Goal: Find specific page/section: Find specific page/section

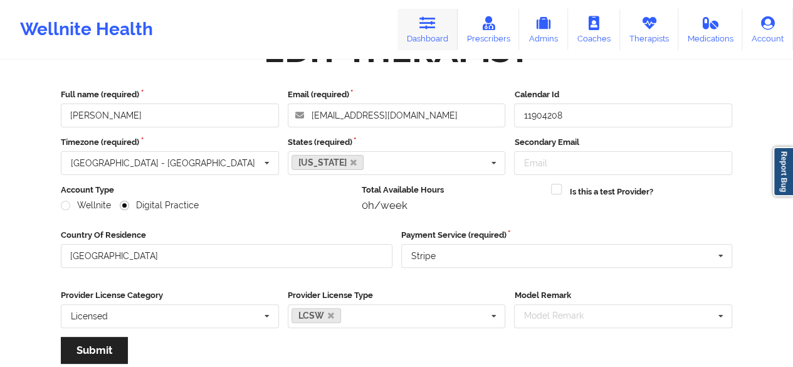
click at [440, 33] on link "Dashboard" at bounding box center [427, 29] width 60 height 41
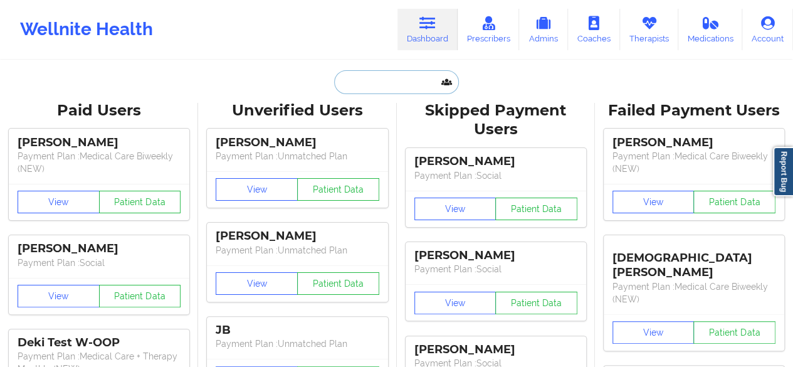
click at [424, 75] on input "text" at bounding box center [396, 82] width 124 height 24
paste input "michaelleader22@gmail.com"
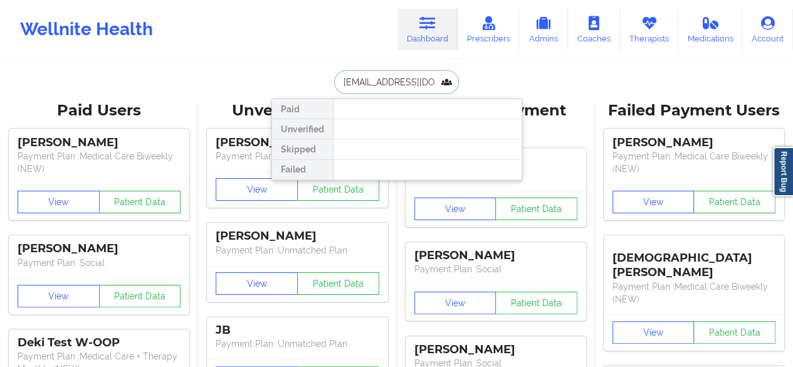
scroll to position [0, 16]
type input "michaelleader22@gmail.com"
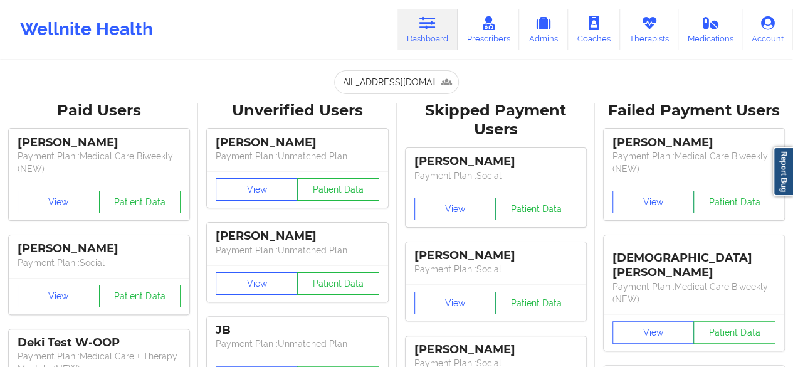
scroll to position [0, 0]
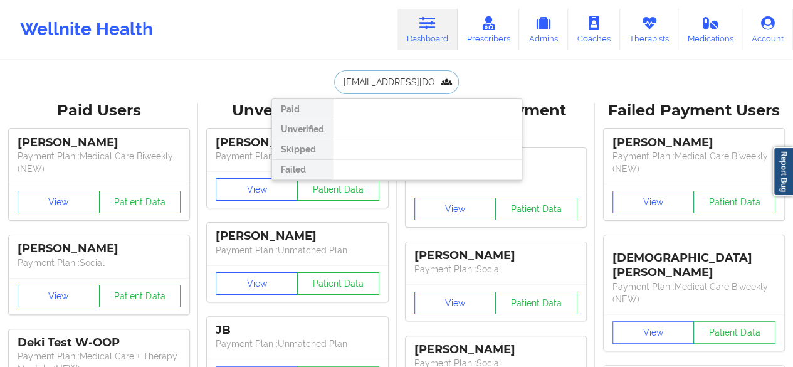
click at [404, 81] on input "michaelleader22@gmail.com" at bounding box center [396, 82] width 124 height 24
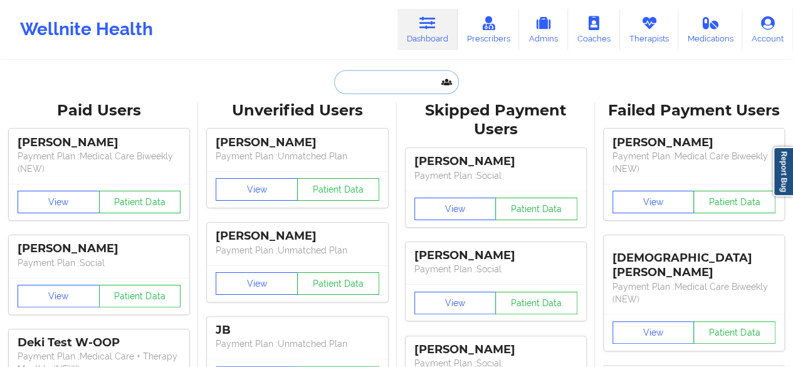
paste input "modemmakenna@gmail.com"
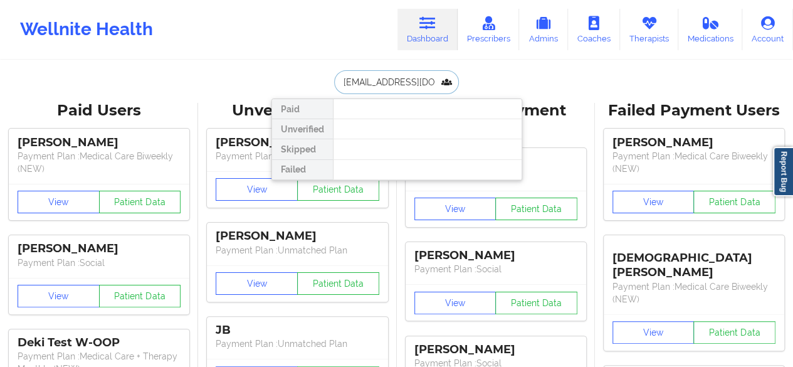
click at [424, 84] on input "modemmakenna@gmail.com" at bounding box center [396, 82] width 124 height 24
paste input "omelnic39"
type input "omelnic39@gmail.com"
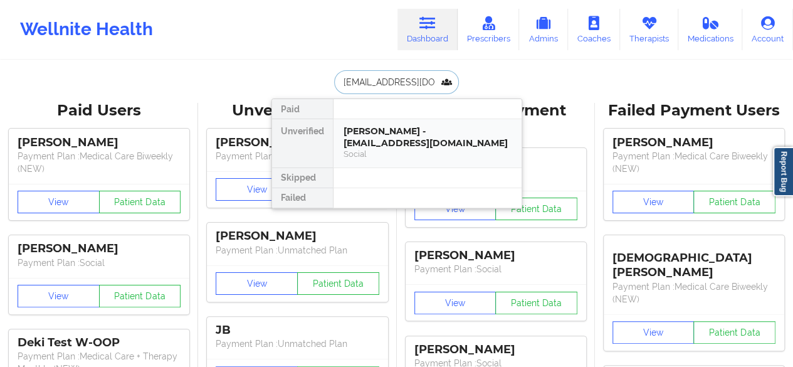
click at [402, 136] on div "Olga Melnic - omelnic39@gmail.com" at bounding box center [427, 136] width 168 height 23
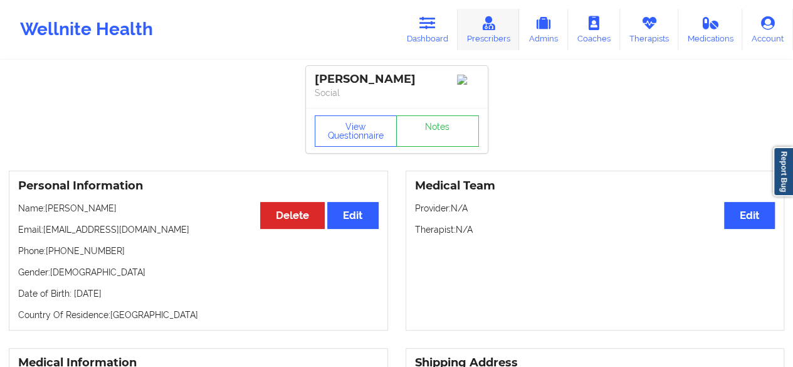
click at [506, 33] on link "Prescribers" at bounding box center [488, 29] width 62 height 41
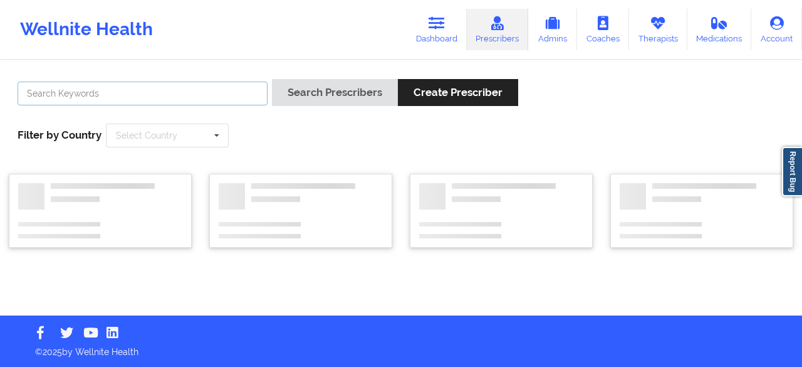
click at [191, 86] on input "text" at bounding box center [143, 93] width 250 height 24
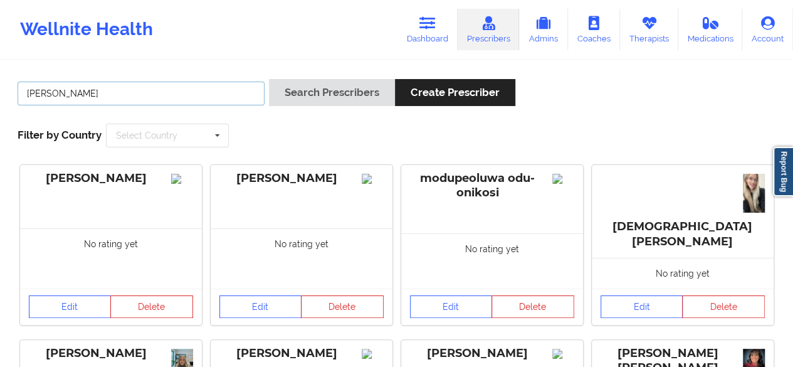
type input "ANITA"
click at [269, 79] on button "Search Prescribers" at bounding box center [332, 92] width 126 height 27
